Goal: Task Accomplishment & Management: Manage account settings

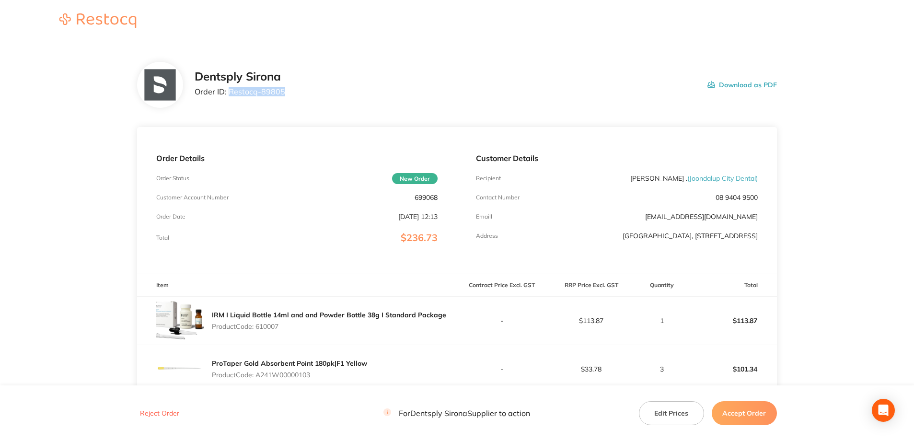
drag, startPoint x: 284, startPoint y: 94, endPoint x: 230, endPoint y: 94, distance: 54.2
click at [230, 94] on div "Dentsply Sirona Order ID: Restocq- 89805 Download as PDF" at bounding box center [486, 85] width 583 height 30
copy p "Restocq- 89805"
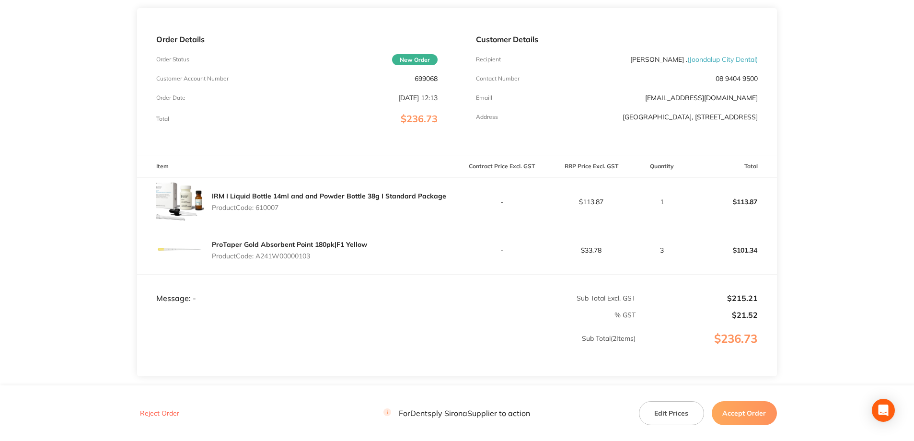
scroll to position [187, 0]
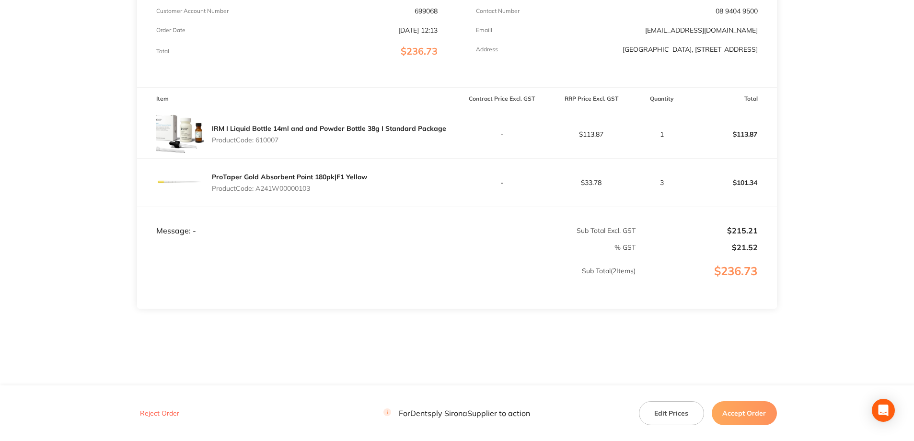
drag, startPoint x: 281, startPoint y: 144, endPoint x: 258, endPoint y: 143, distance: 24.0
click at [258, 143] on div "IRM I Liquid Bottle 14ml and and Powder Bottle 38g I Standard Package Product C…" at bounding box center [329, 134] width 234 height 27
copy p "610007"
drag, startPoint x: 301, startPoint y: 189, endPoint x: 259, endPoint y: 189, distance: 41.7
click at [259, 189] on p "Product Code: A241W00000103" at bounding box center [289, 189] width 155 height 8
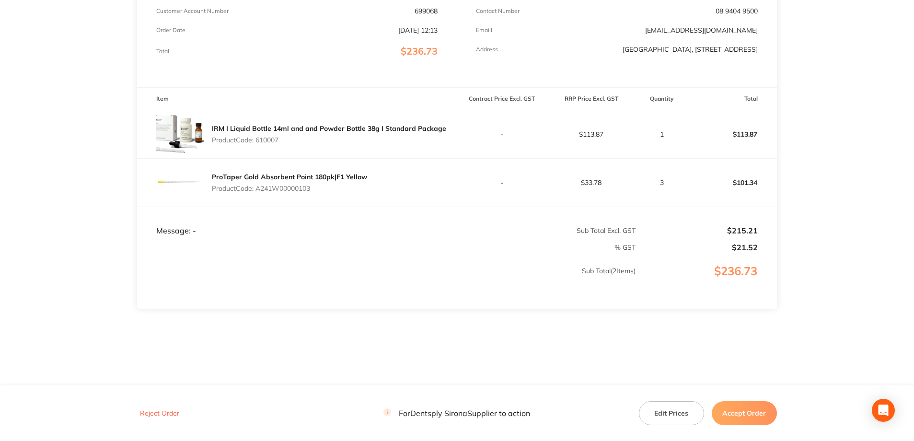
copy p "A241W00000103"
click at [747, 416] on button "Accept Order" at bounding box center [744, 413] width 65 height 24
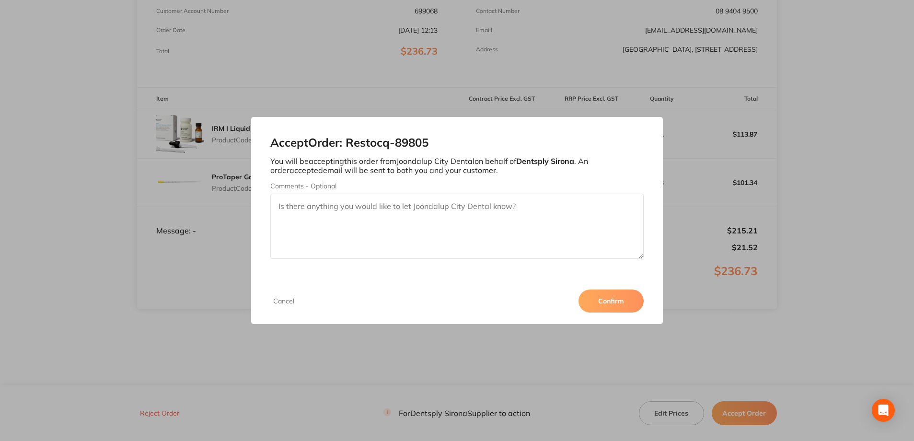
click at [608, 302] on button "Confirm" at bounding box center [611, 301] width 65 height 23
